Goal: Information Seeking & Learning: Learn about a topic

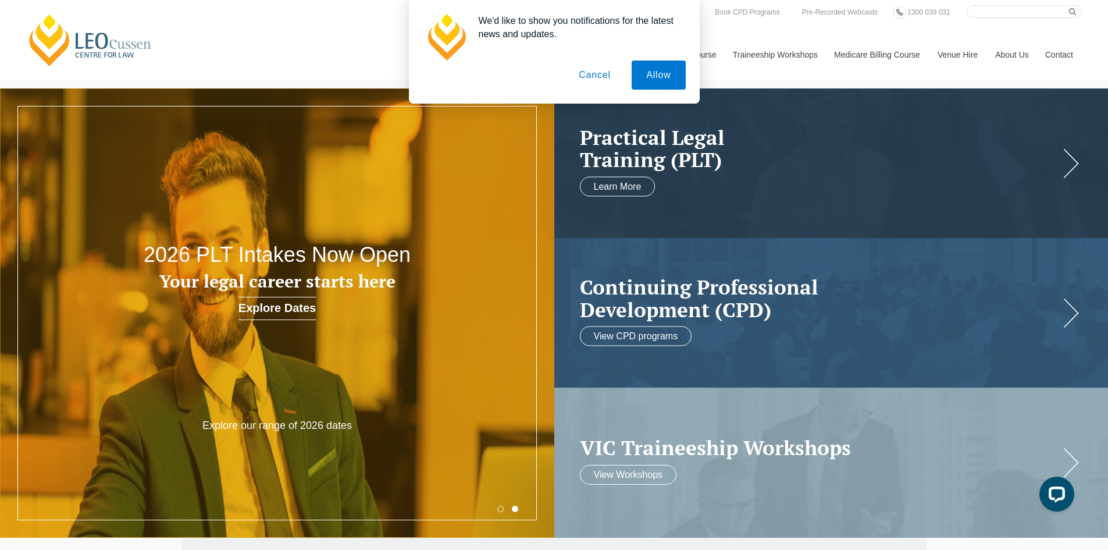
click at [597, 72] on button "Cancel" at bounding box center [594, 74] width 61 height 29
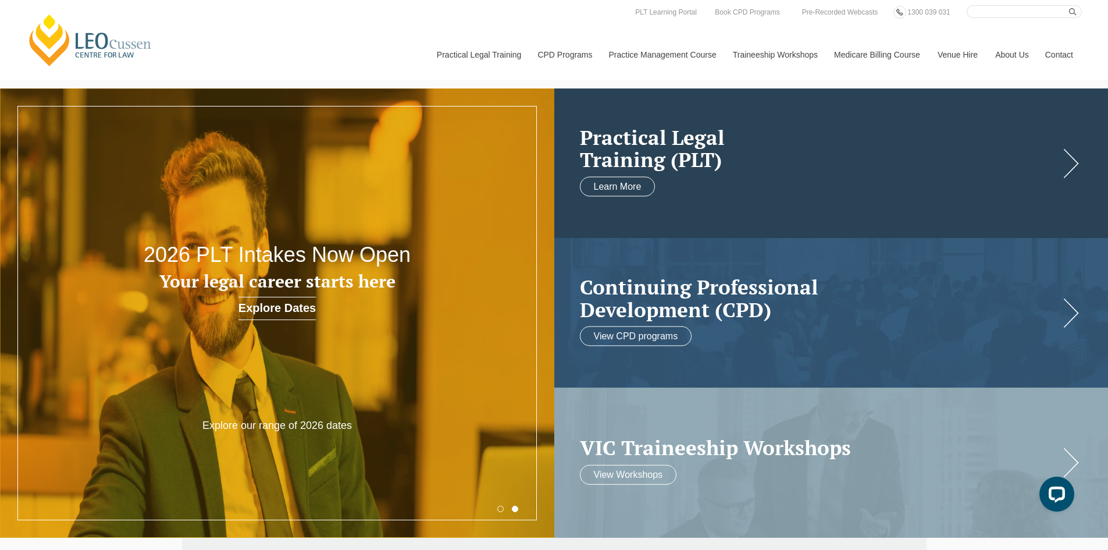
click at [903, 121] on link at bounding box center [831, 162] width 554 height 149
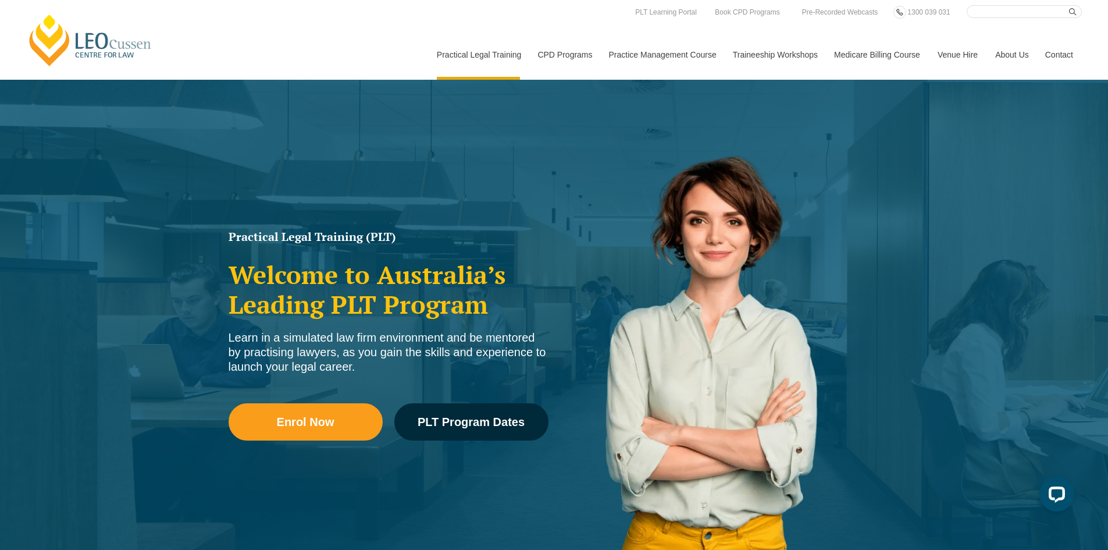
click at [113, 47] on link "[PERSON_NAME] Centre for Law" at bounding box center [90, 40] width 129 height 55
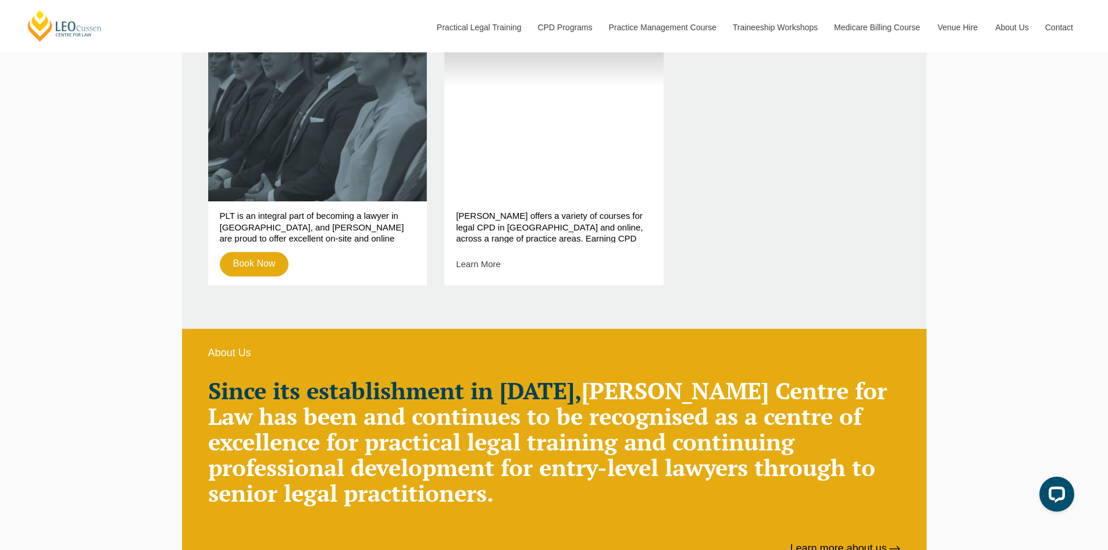
scroll to position [640, 0]
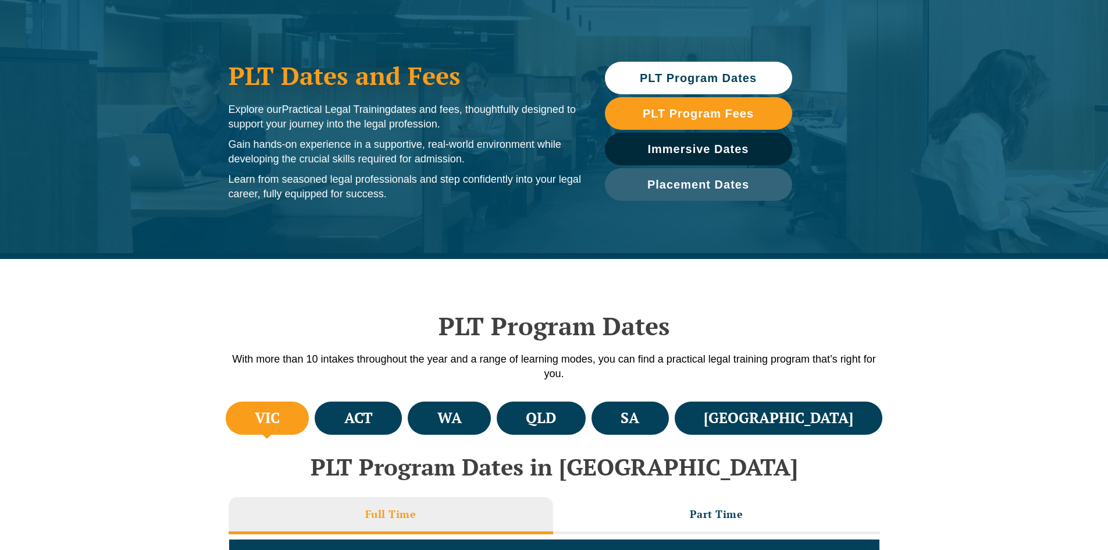
scroll to position [116, 0]
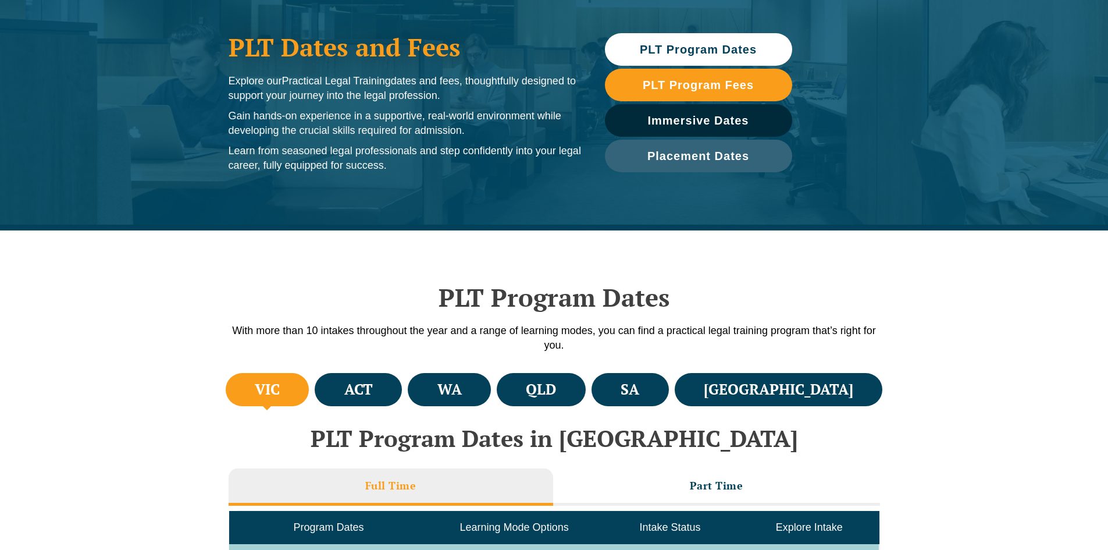
click at [738, 263] on div "PLT Program Dates With more than 10 intakes throughout the year and a range of …" at bounding box center [554, 300] width 663 height 140
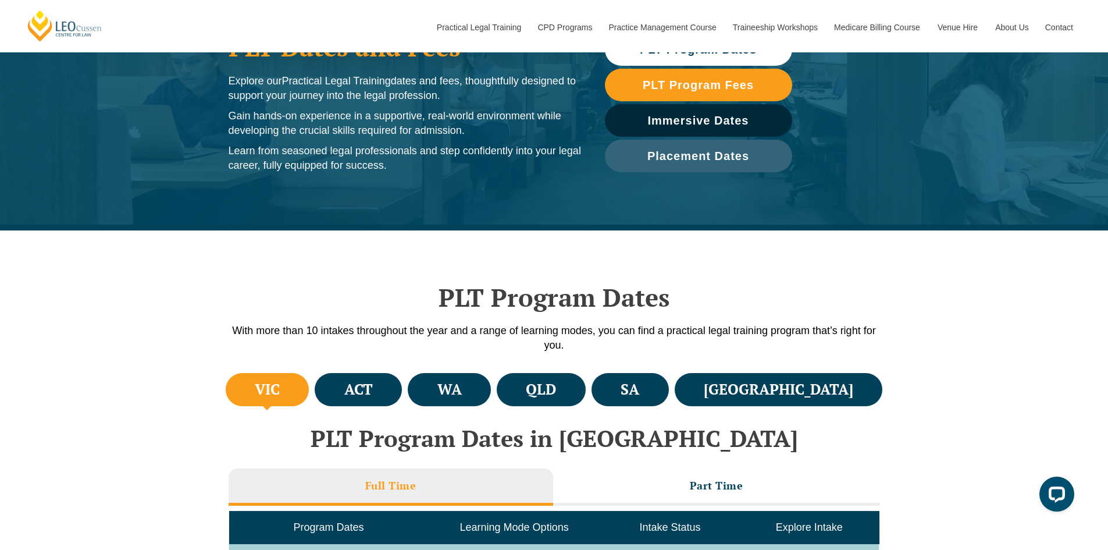
scroll to position [0, 0]
click at [738, 263] on div "PLT Program Dates With more than 10 intakes throughout the year and a range of …" at bounding box center [554, 300] width 663 height 140
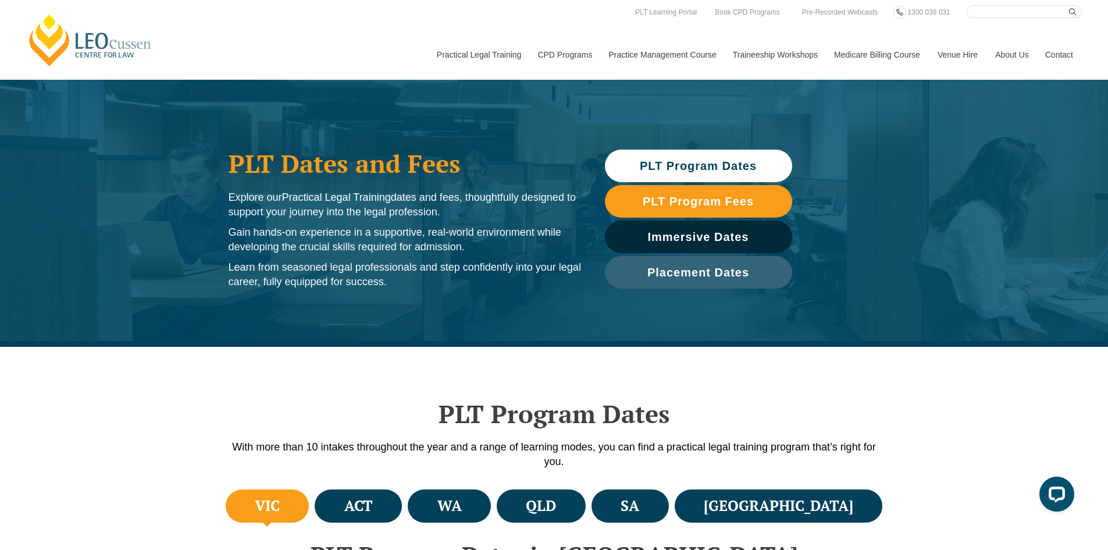
drag, startPoint x: 455, startPoint y: 231, endPoint x: 455, endPoint y: 222, distance: 9.3
click at [455, 231] on p "Gain hands-on experience in a supportive, real-world environment while developi…" at bounding box center [405, 239] width 353 height 29
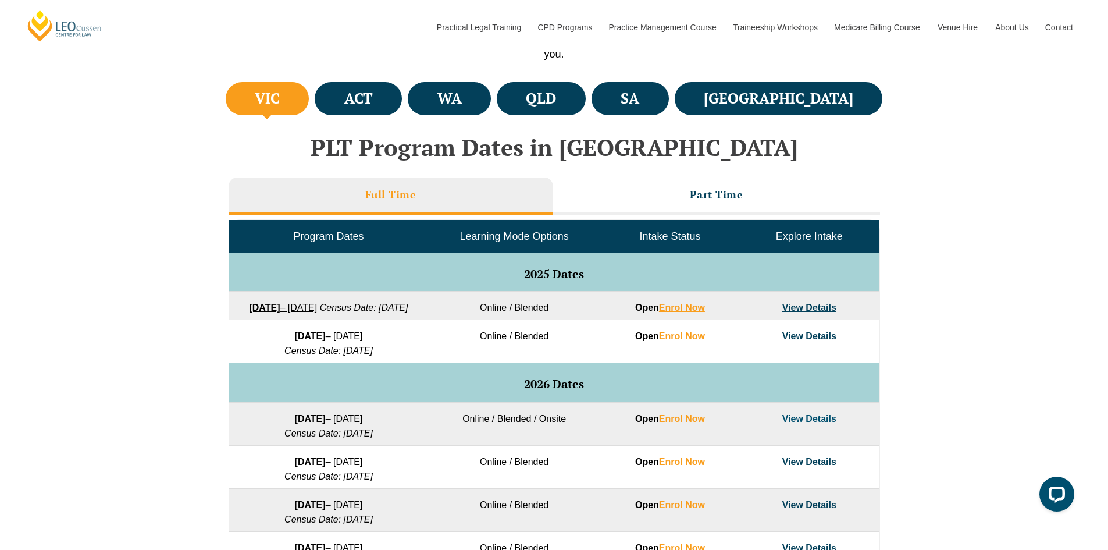
click at [130, 194] on div "VIC ACT [GEOGRAPHIC_DATA] [GEOGRAPHIC_DATA] SA [GEOGRAPHIC_DATA] PLT Program Da…" at bounding box center [554, 416] width 1108 height 675
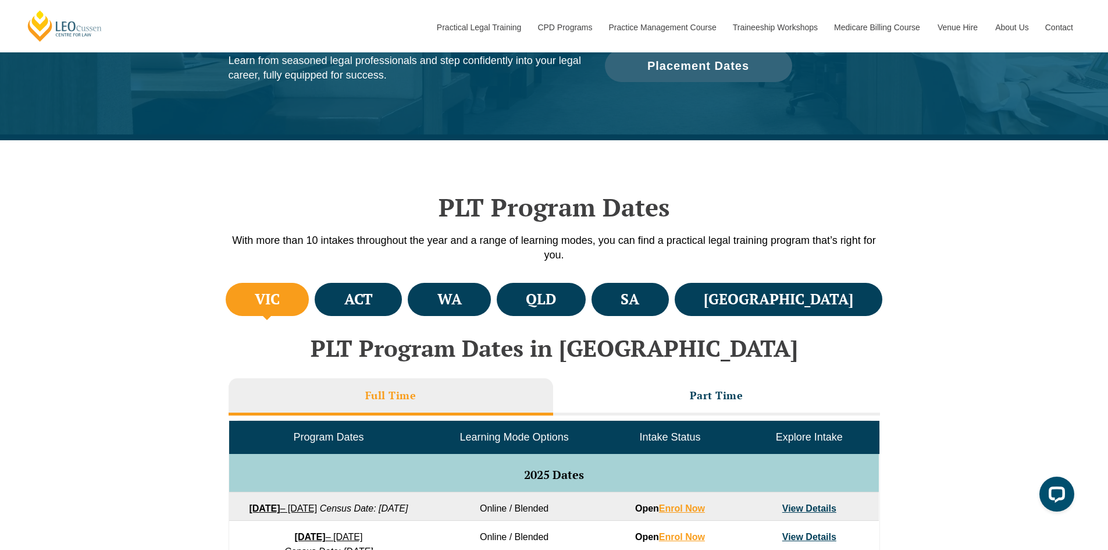
scroll to position [233, 0]
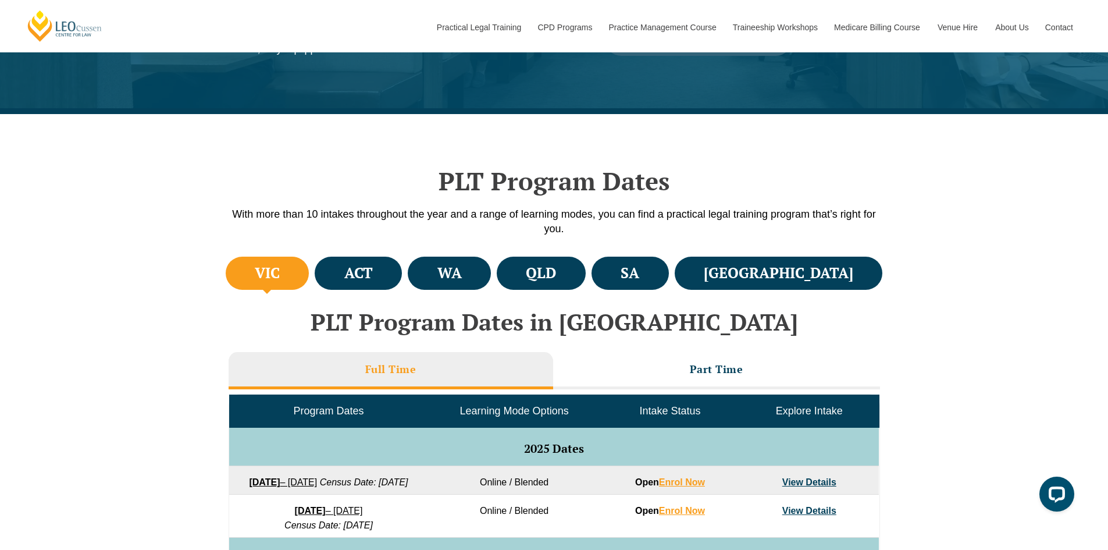
click at [127, 187] on div "PLT Program Dates With more than 10 intakes throughout the year and a range of …" at bounding box center [554, 184] width 1108 height 140
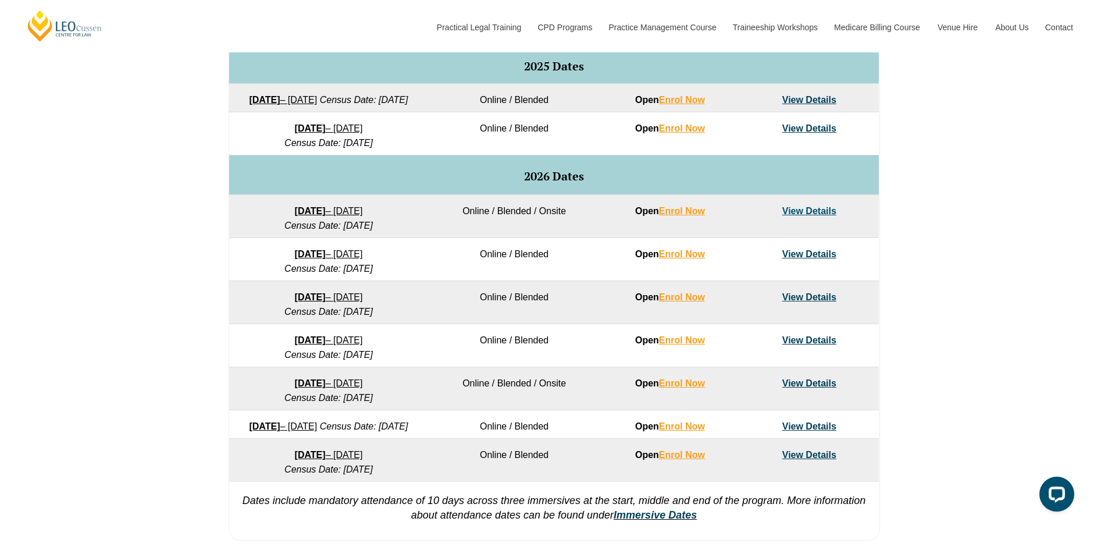
scroll to position [640, 0]
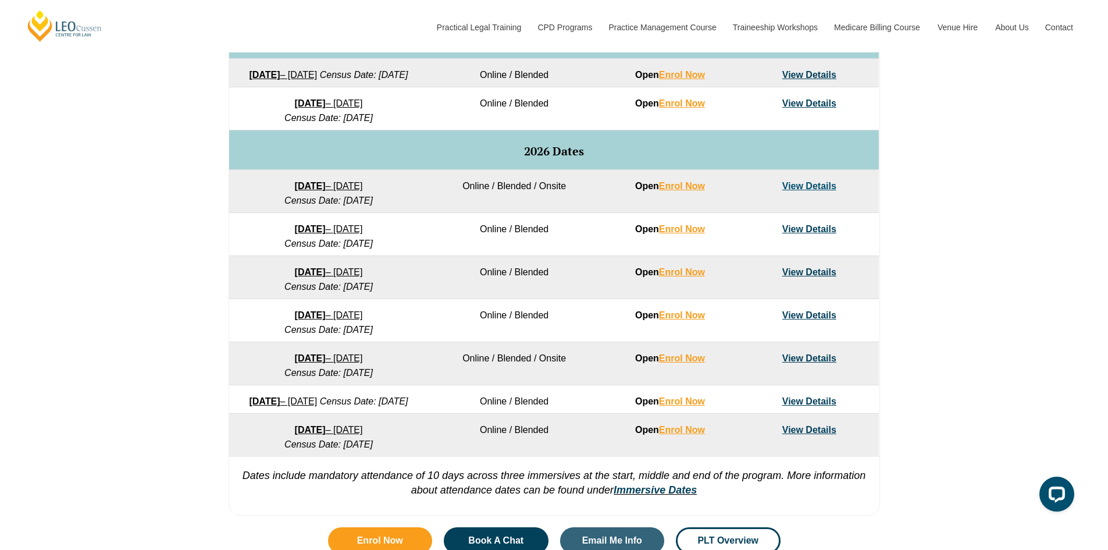
click at [136, 242] on div "VIC ACT [GEOGRAPHIC_DATA] [GEOGRAPHIC_DATA] SA [GEOGRAPHIC_DATA] PLT Program Da…" at bounding box center [554, 183] width 1108 height 675
click at [144, 237] on div "VIC ACT [GEOGRAPHIC_DATA] [GEOGRAPHIC_DATA] SA [GEOGRAPHIC_DATA] PLT Program Da…" at bounding box center [554, 183] width 1108 height 675
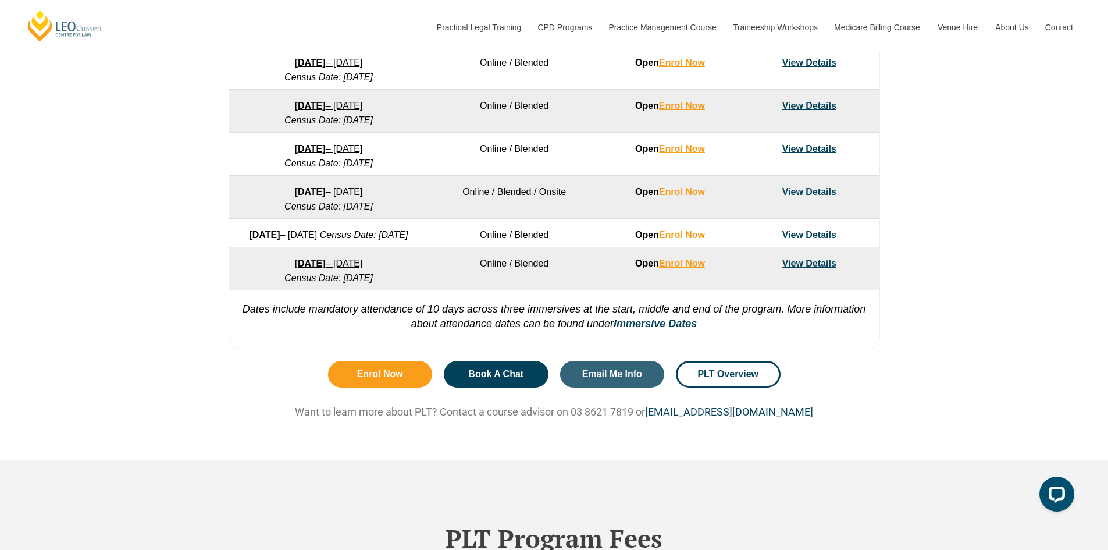
scroll to position [814, 0]
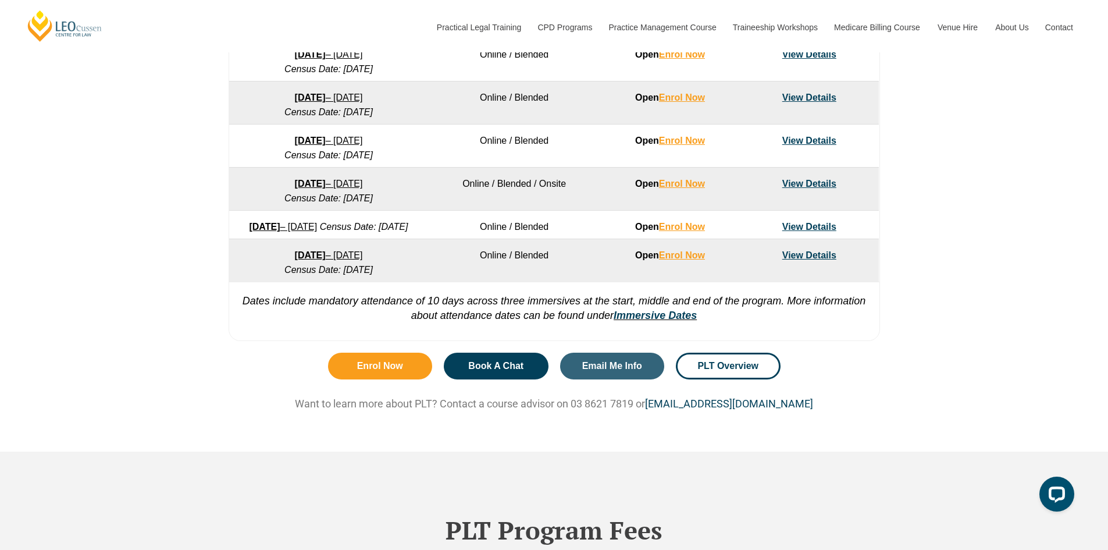
click at [182, 235] on div "VIC ACT [GEOGRAPHIC_DATA] [GEOGRAPHIC_DATA] SA [GEOGRAPHIC_DATA] PLT Program Da…" at bounding box center [554, 9] width 1108 height 675
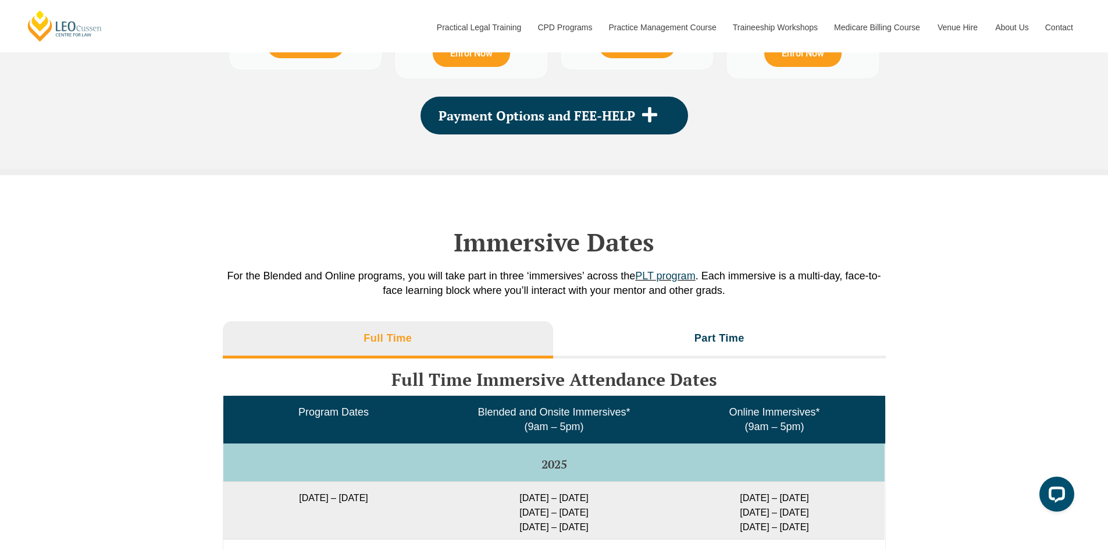
scroll to position [1628, 0]
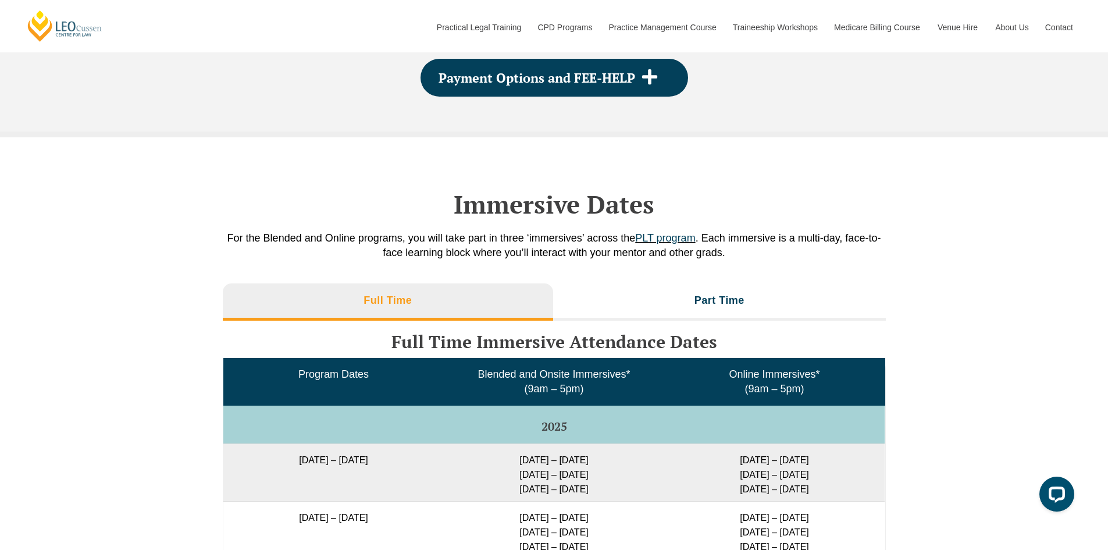
click at [319, 213] on h2 "Immersive Dates" at bounding box center [554, 204] width 663 height 29
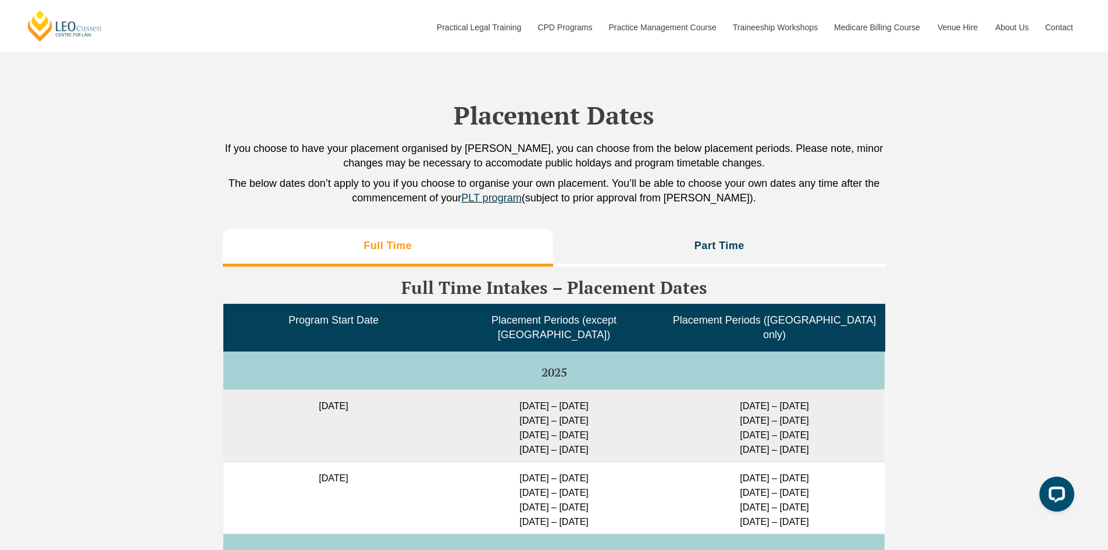
scroll to position [2791, 0]
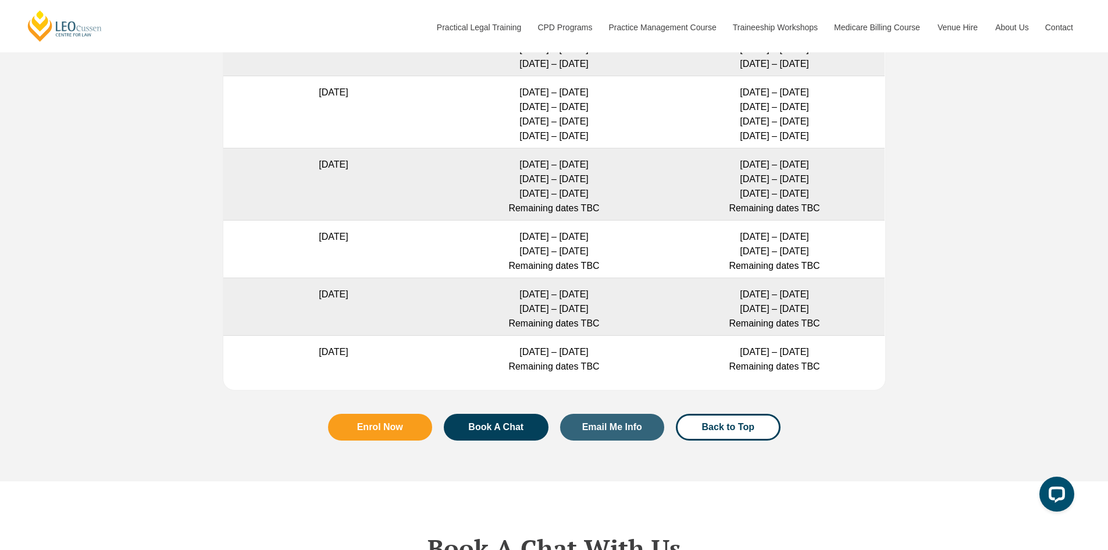
scroll to position [3373, 0]
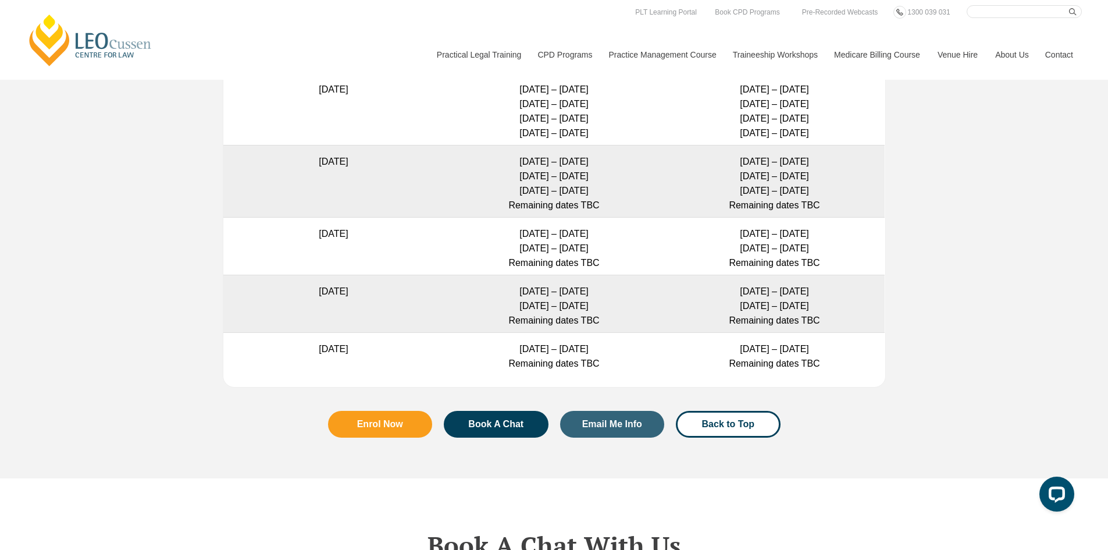
drag, startPoint x: 174, startPoint y: 238, endPoint x: 252, endPoint y: 290, distance: 94.4
